Goal: Navigation & Orientation: Find specific page/section

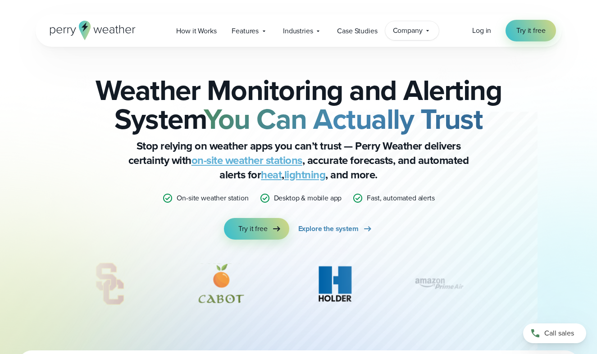
click at [428, 32] on icon at bounding box center [427, 30] width 7 height 7
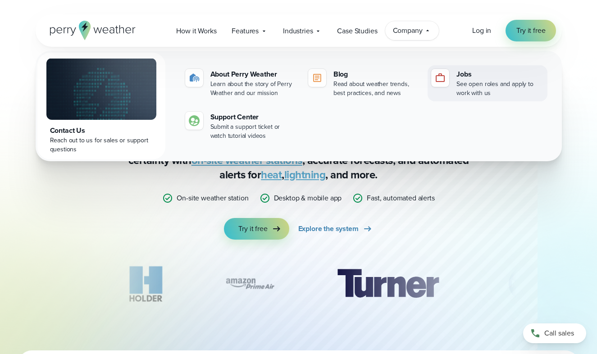
click at [450, 83] on link "Jobs See open roles and apply to work with us" at bounding box center [487, 83] width 119 height 36
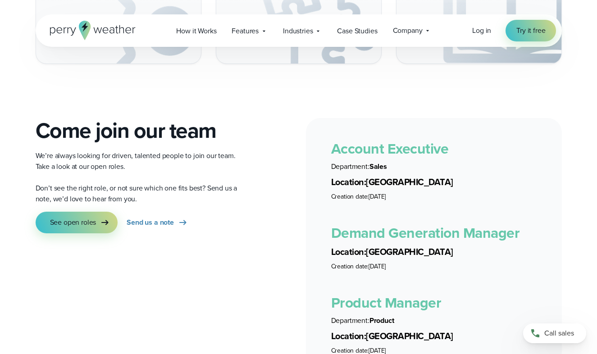
scroll to position [1405, 0]
